Goal: Transaction & Acquisition: Purchase product/service

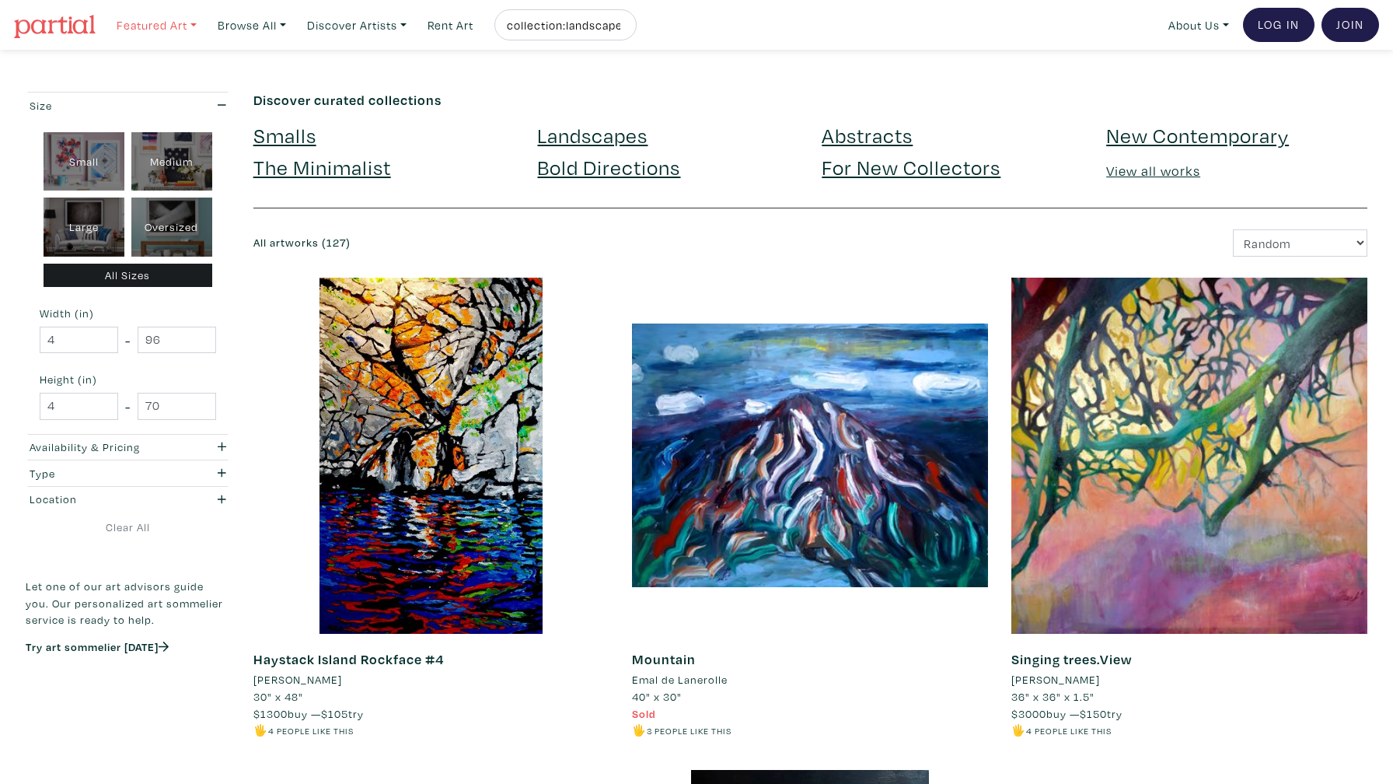
click at [152, 22] on link "Featured Art" at bounding box center [157, 25] width 94 height 32
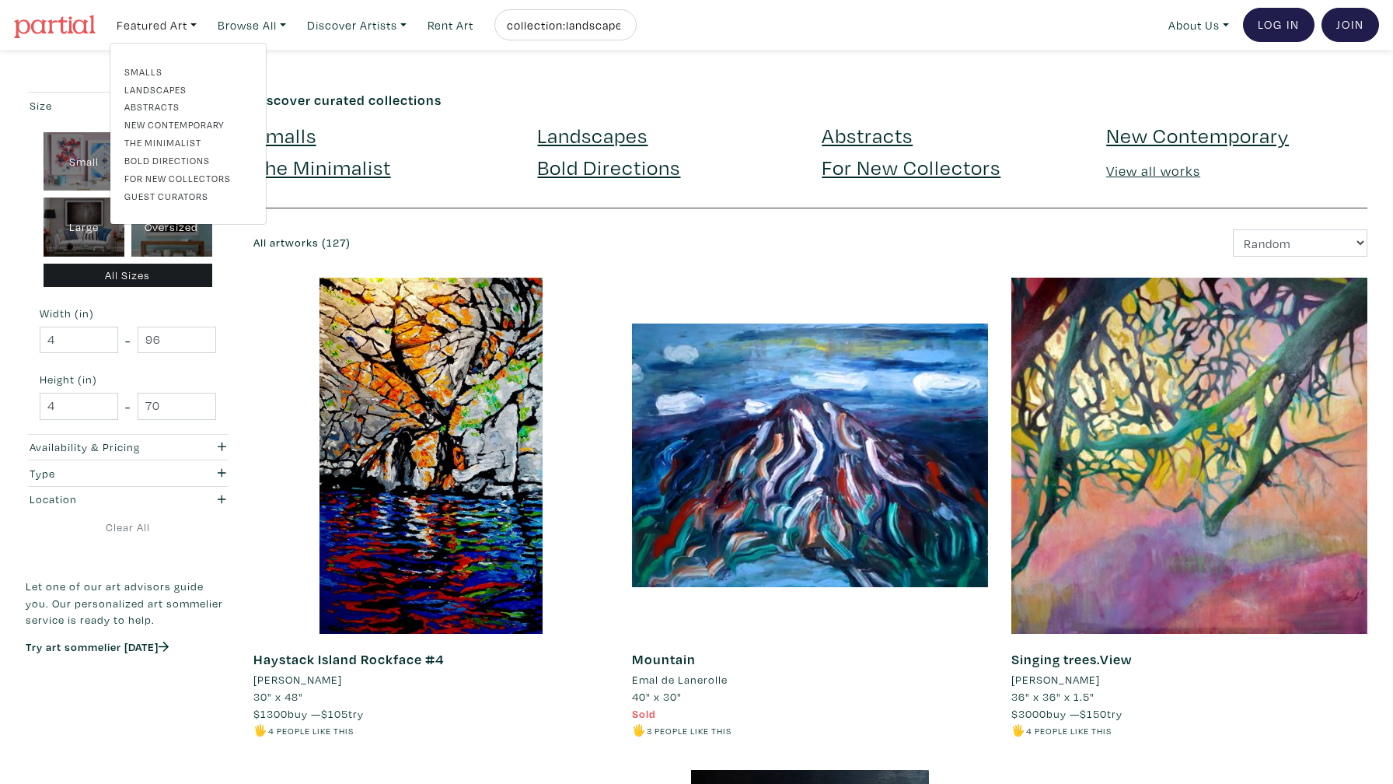
click at [164, 92] on link "Landscapes" at bounding box center [187, 89] width 127 height 14
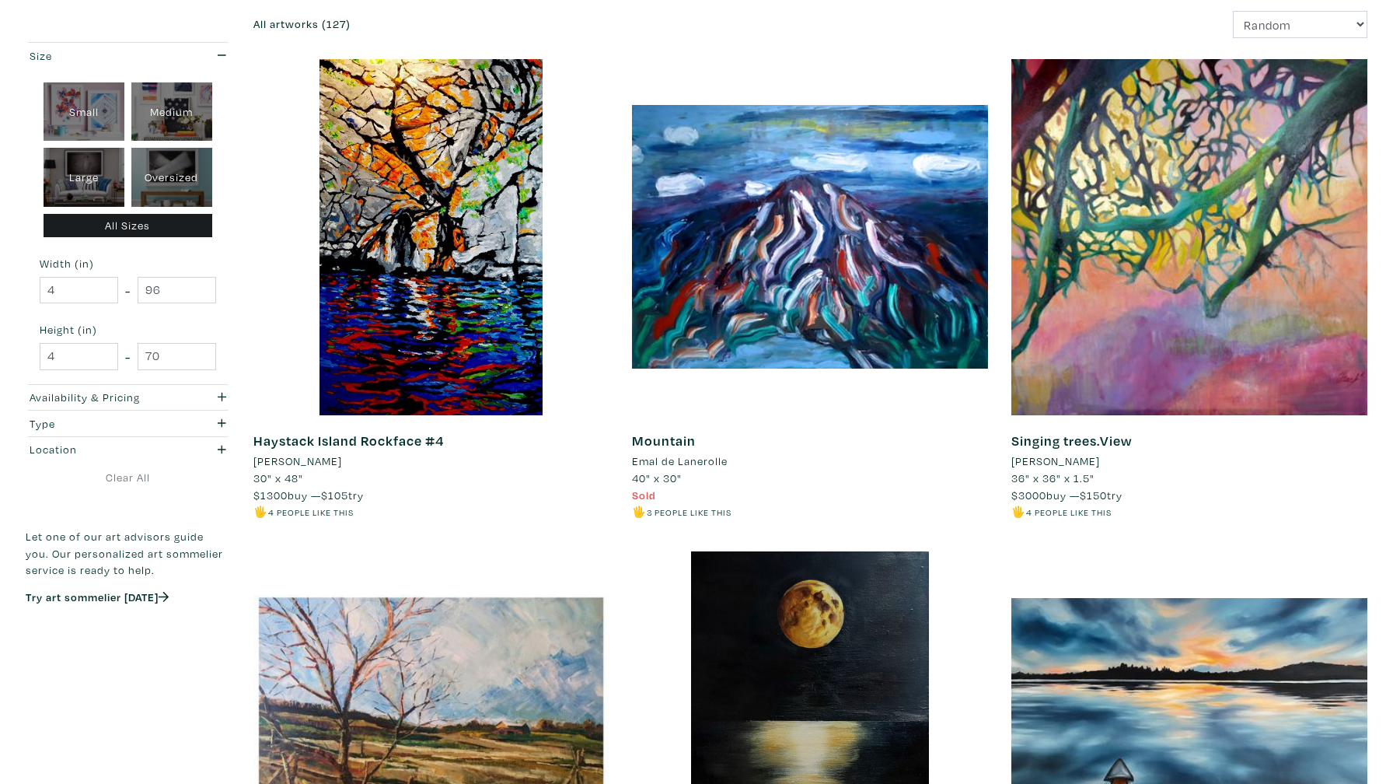
scroll to position [749, 0]
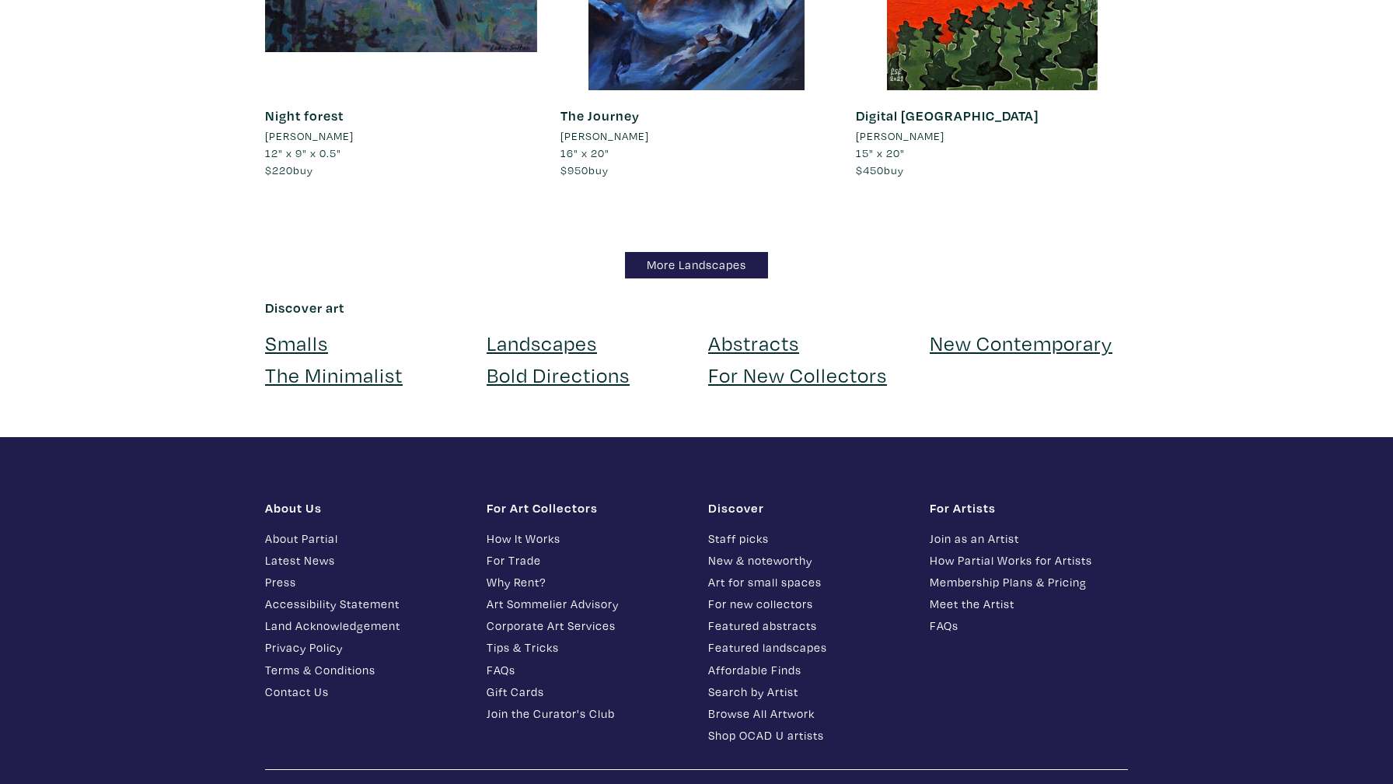
scroll to position [13160, 0]
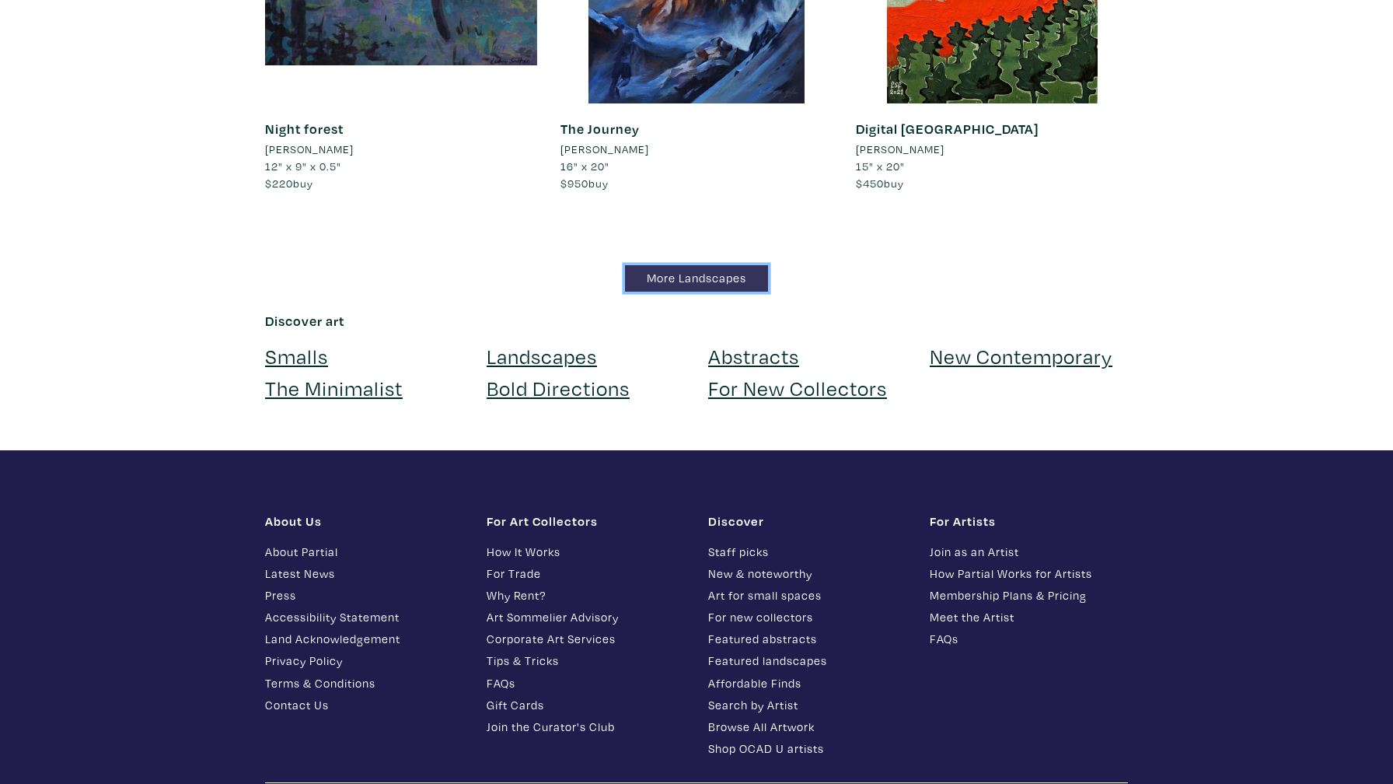
click at [680, 265] on link "More Landscapes" at bounding box center [696, 278] width 143 height 27
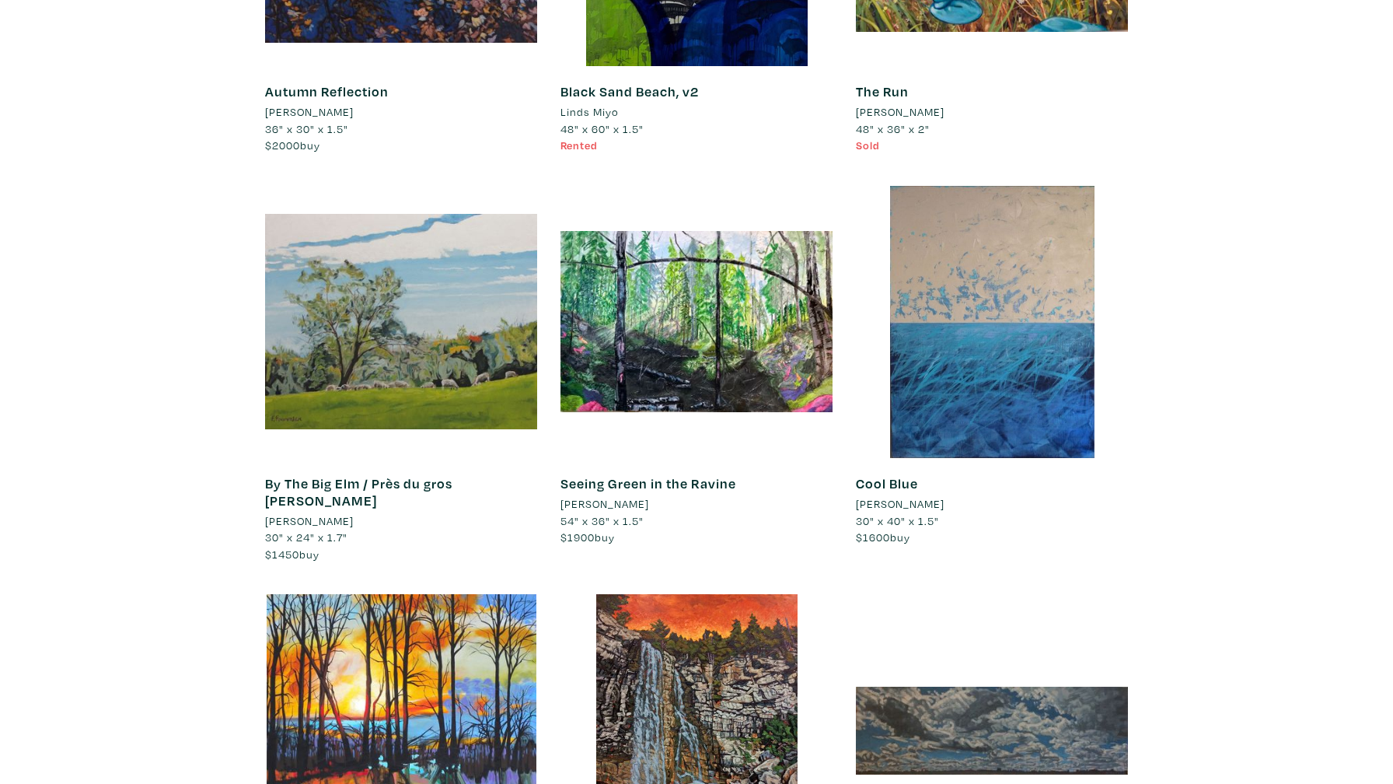
scroll to position [13174, 0]
